Goal: Navigation & Orientation: Find specific page/section

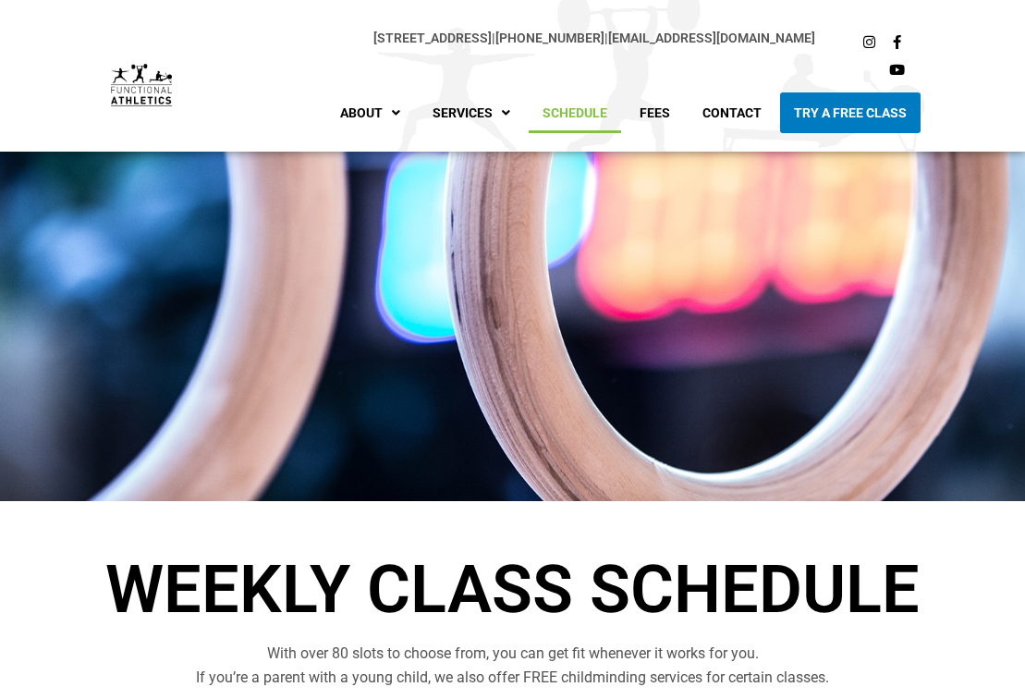
click at [570, 112] on link "Schedule" at bounding box center [575, 112] width 92 height 41
click at [600, 105] on link "Schedule" at bounding box center [575, 112] width 92 height 41
click at [666, 119] on link "Fees" at bounding box center [655, 112] width 58 height 41
